Goal: Task Accomplishment & Management: Complete application form

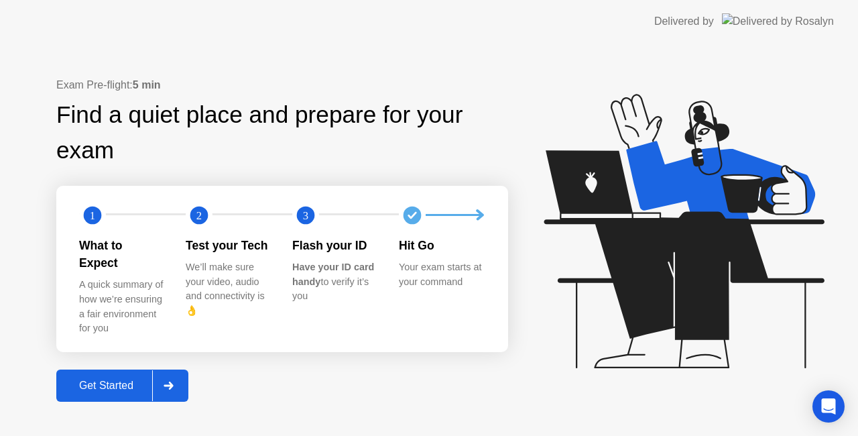
click at [134, 385] on button "Get Started" at bounding box center [122, 385] width 132 height 32
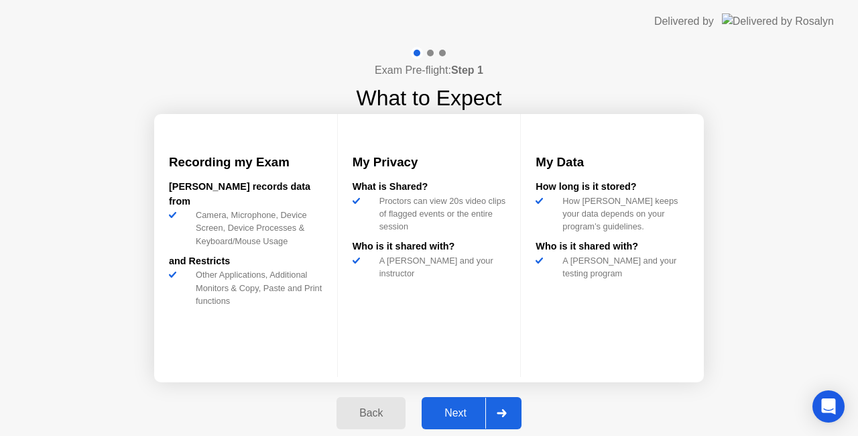
click at [457, 409] on div "Next" at bounding box center [456, 413] width 60 height 12
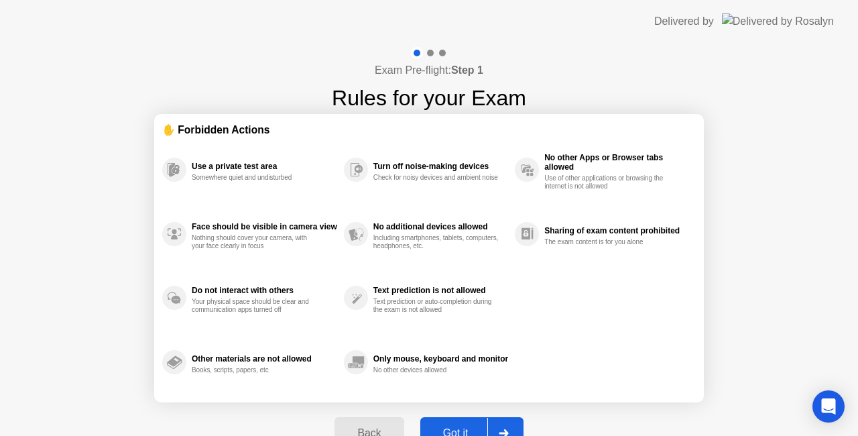
click at [636, 286] on div "Use a private test area Somewhere quiet and undisturbed Face should be visible …" at bounding box center [429, 265] width 534 height 257
click at [457, 427] on div "Got it" at bounding box center [455, 433] width 63 height 12
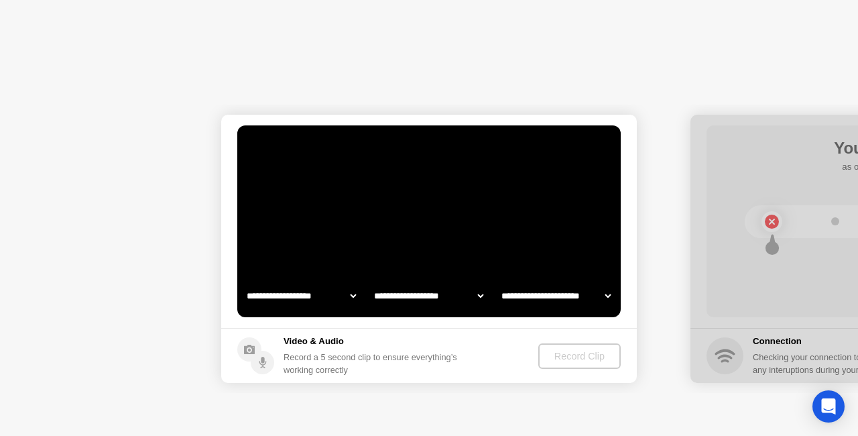
select select "**********"
select select "*******"
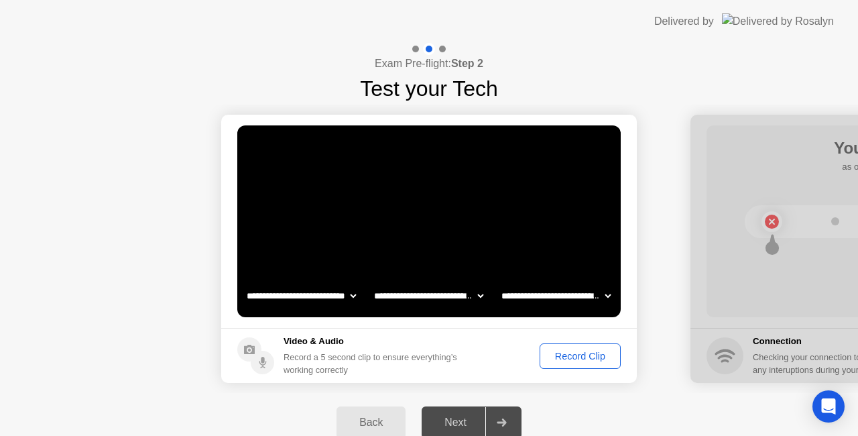
click at [610, 355] on div "Record Clip" at bounding box center [580, 356] width 72 height 11
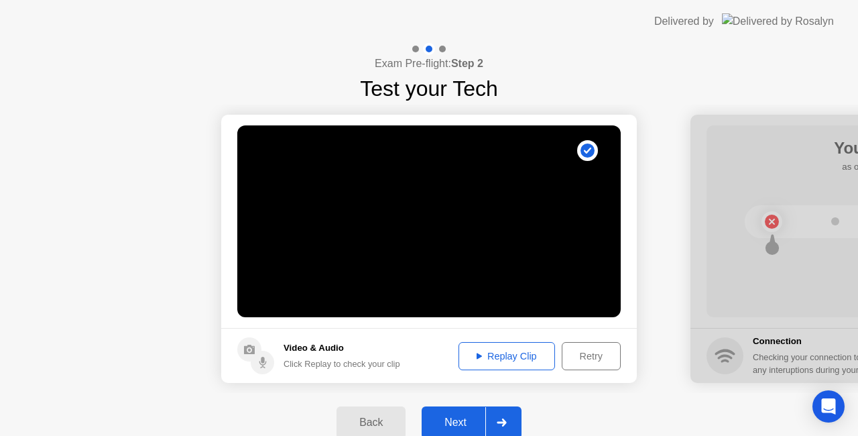
click at [514, 351] on div "Replay Clip" at bounding box center [506, 356] width 87 height 11
click at [477, 412] on button "Next" at bounding box center [472, 422] width 100 height 32
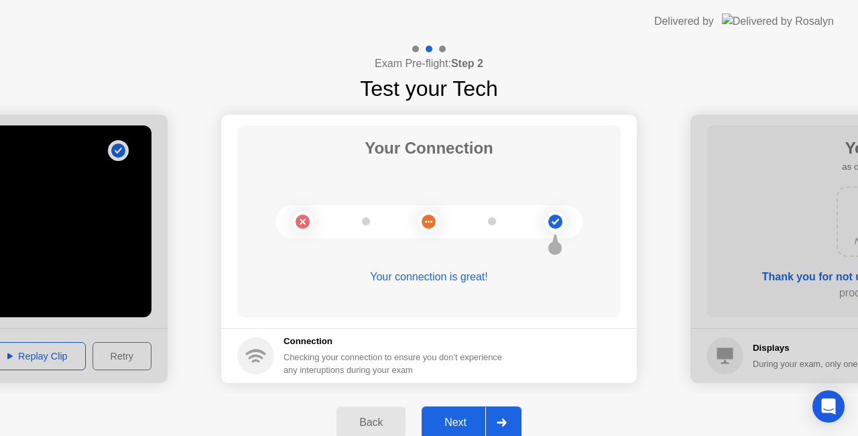
click at [459, 417] on div "Next" at bounding box center [456, 422] width 60 height 12
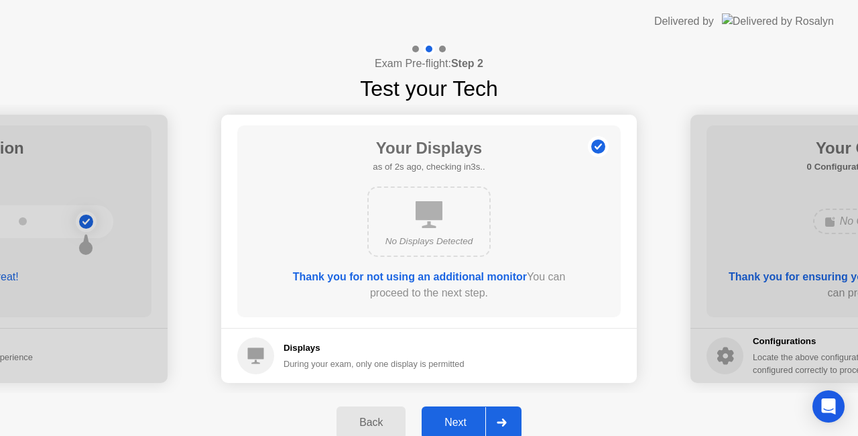
click at [477, 420] on div "Next" at bounding box center [456, 422] width 60 height 12
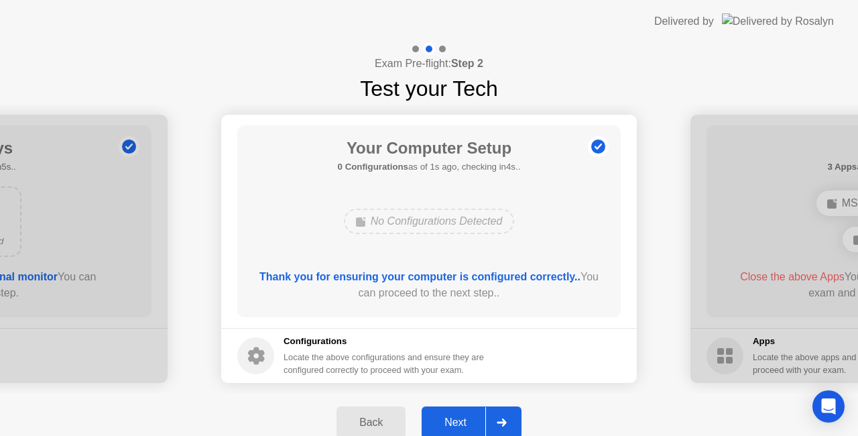
click at [479, 416] on div "Next" at bounding box center [456, 422] width 60 height 12
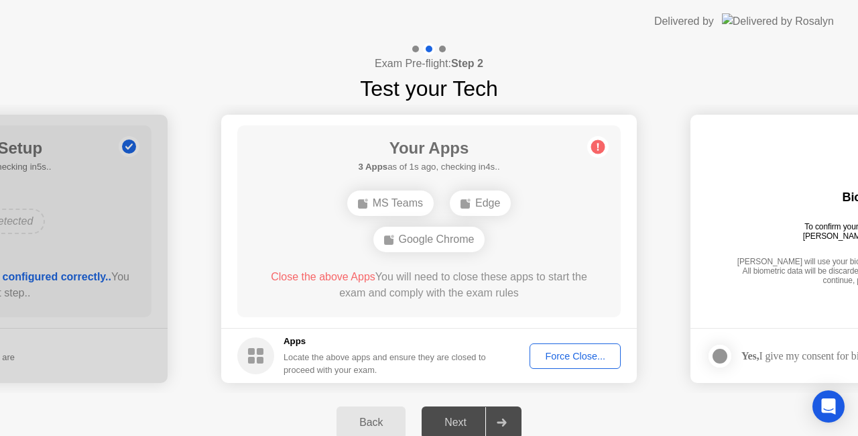
click at [592, 361] on div "Force Close..." at bounding box center [575, 356] width 82 height 11
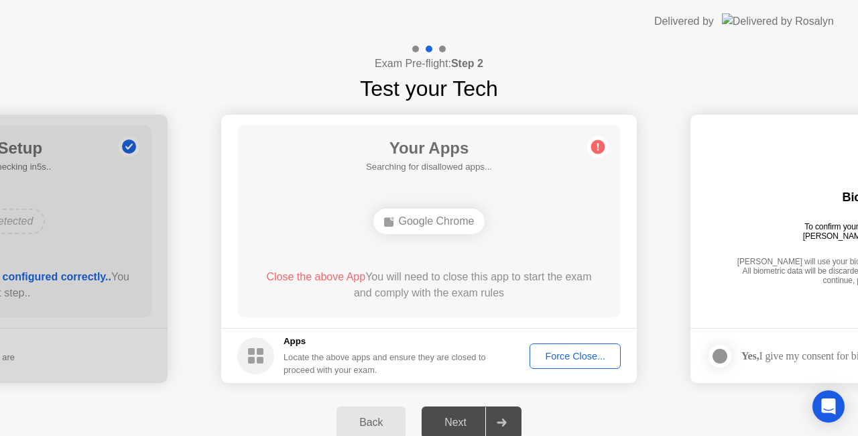
click at [570, 355] on div "Force Close..." at bounding box center [575, 356] width 82 height 11
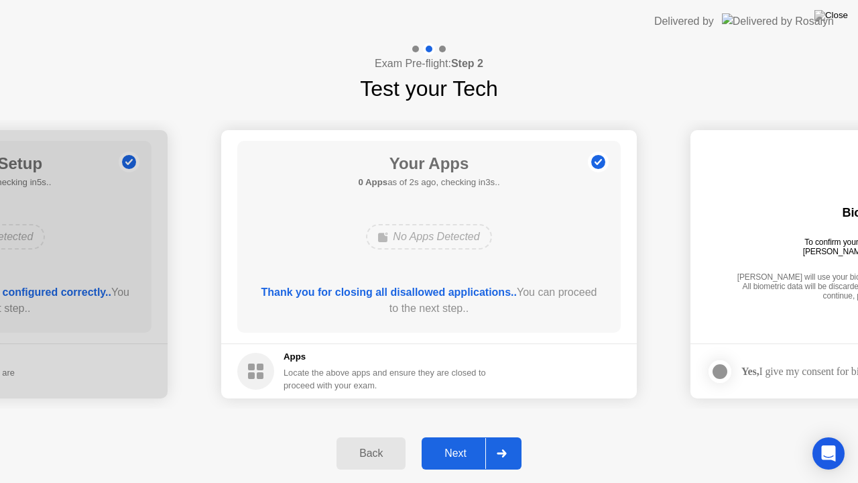
click at [457, 435] on button "Next" at bounding box center [472, 453] width 100 height 32
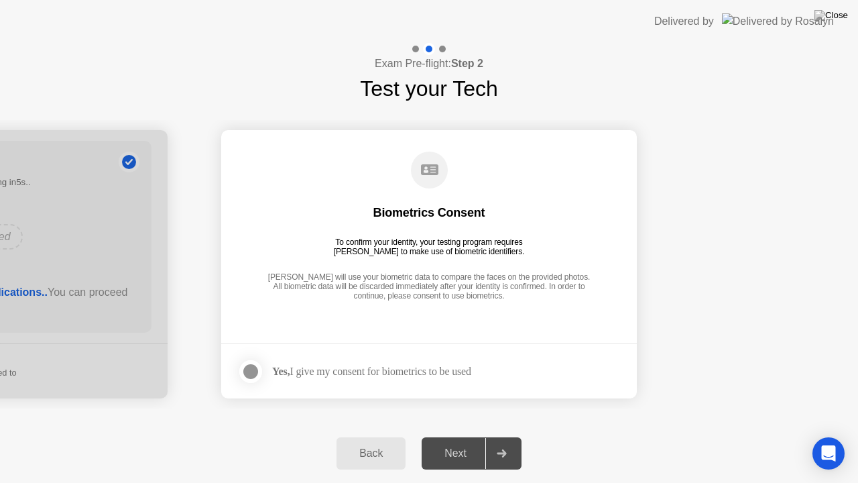
click at [253, 370] on div at bounding box center [251, 371] width 16 height 16
click at [477, 435] on button "Next" at bounding box center [472, 453] width 100 height 32
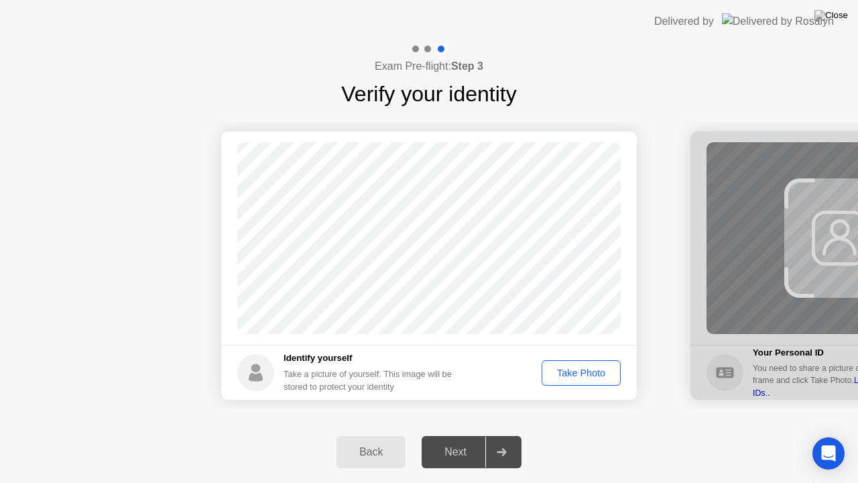
click at [562, 375] on div "Take Photo" at bounding box center [581, 372] width 70 height 11
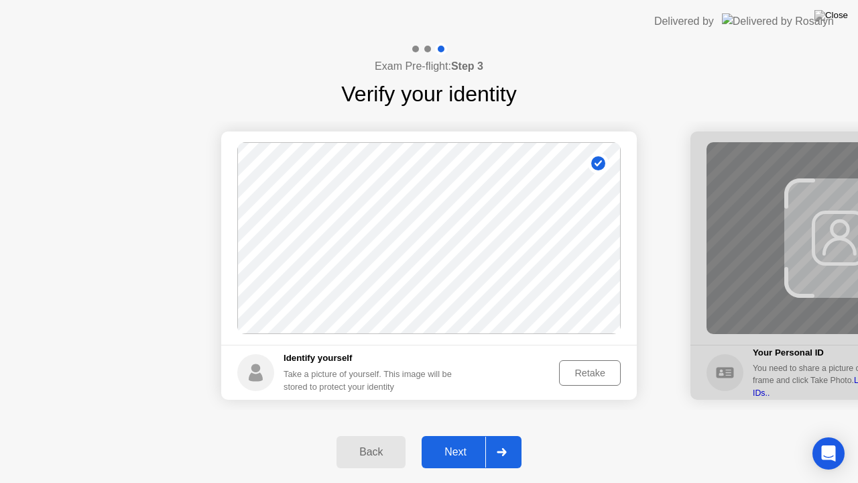
click at [496, 435] on div at bounding box center [501, 451] width 32 height 31
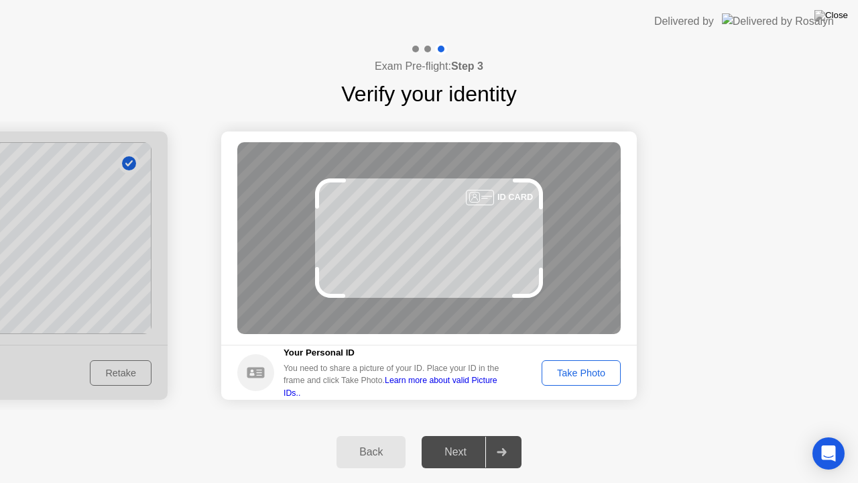
click at [559, 375] on div "Take Photo" at bounding box center [581, 372] width 70 height 11
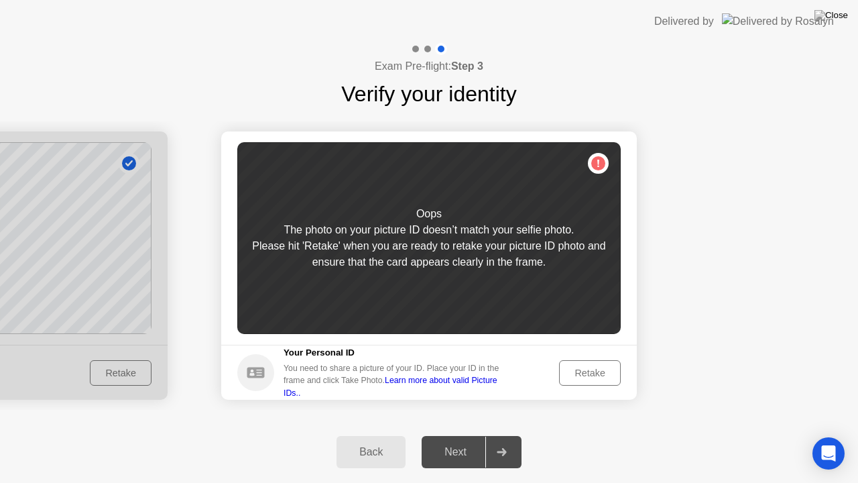
click at [572, 172] on div "Oops The photo on your picture ID doesn’t match your selfie photo. Please hit '…" at bounding box center [428, 238] width 383 height 192
click at [606, 172] on div "Oops The photo on your picture ID doesn’t match your selfie photo. Please hit '…" at bounding box center [428, 238] width 383 height 192
click at [582, 367] on div "Retake" at bounding box center [590, 372] width 52 height 11
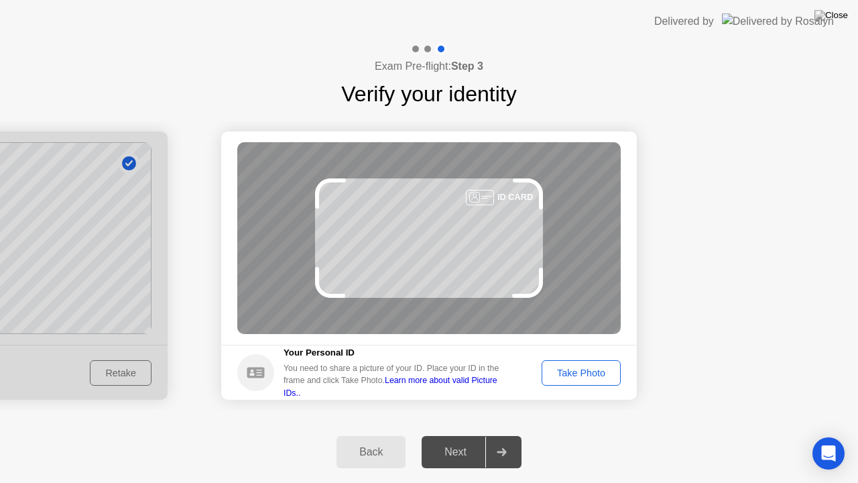
click at [593, 363] on button "Take Photo" at bounding box center [581, 372] width 79 height 25
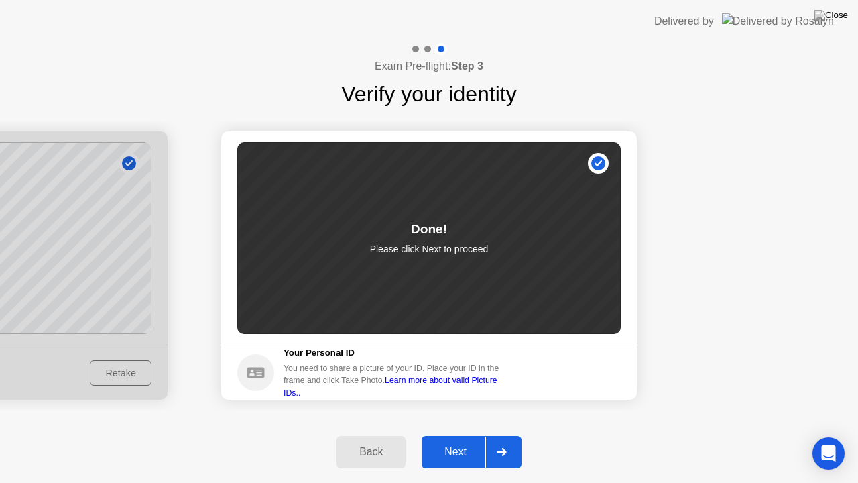
click at [471, 430] on div "Back Next" at bounding box center [429, 452] width 858 height 62
click at [471, 435] on div "Next" at bounding box center [456, 452] width 60 height 12
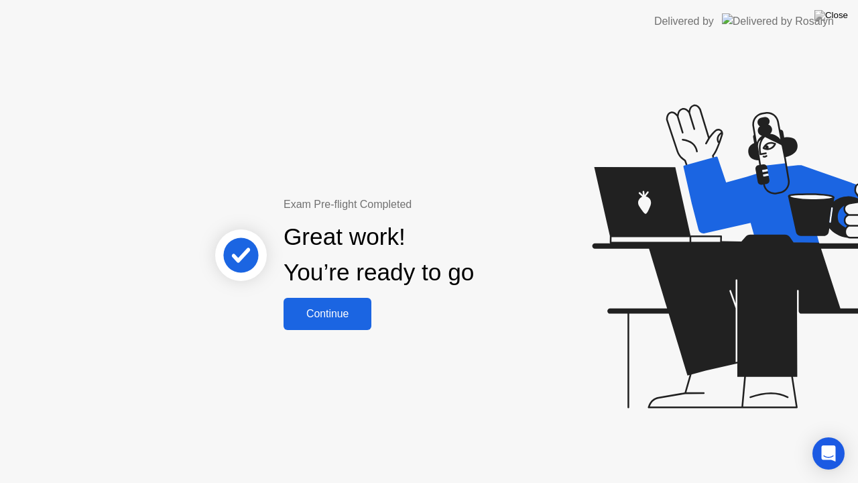
click at [335, 308] on div "Continue" at bounding box center [328, 314] width 80 height 12
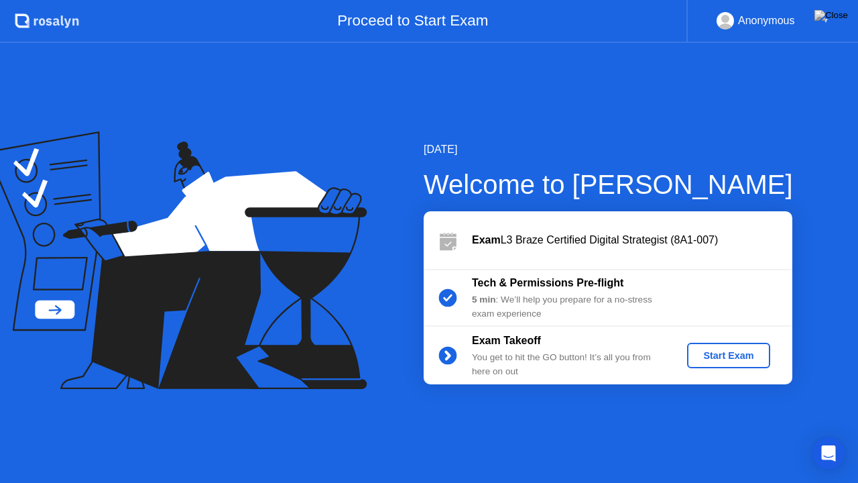
click at [723, 353] on div "Start Exam" at bounding box center [729, 355] width 72 height 11
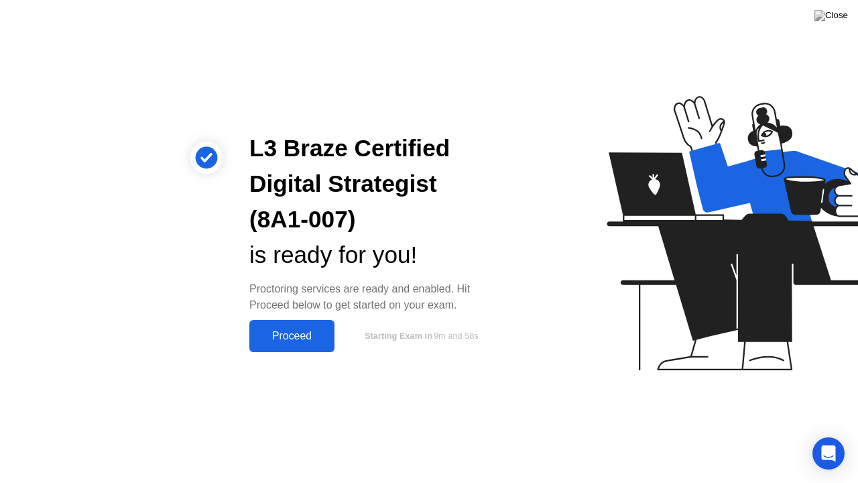
click at [283, 330] on div "Proceed" at bounding box center [291, 336] width 77 height 12
